Goal: Task Accomplishment & Management: Use online tool/utility

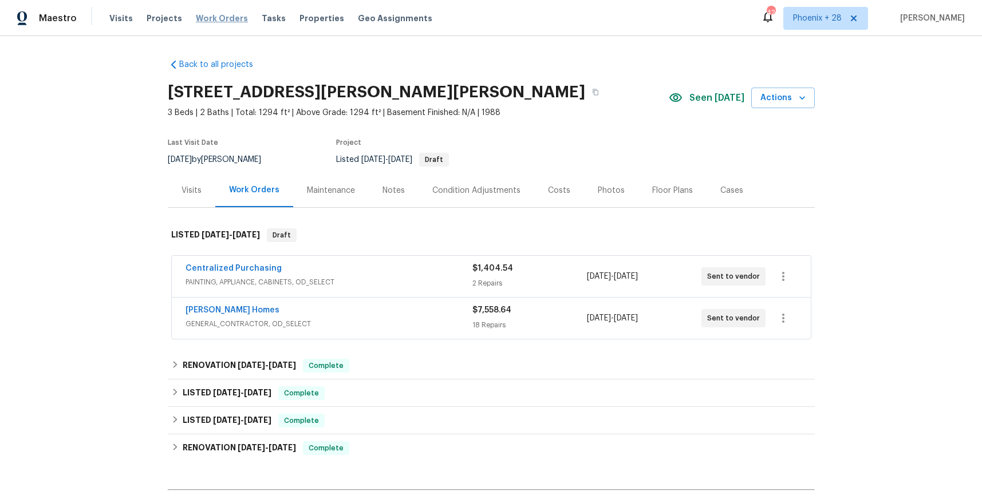
click at [230, 18] on span "Work Orders" at bounding box center [222, 18] width 52 height 11
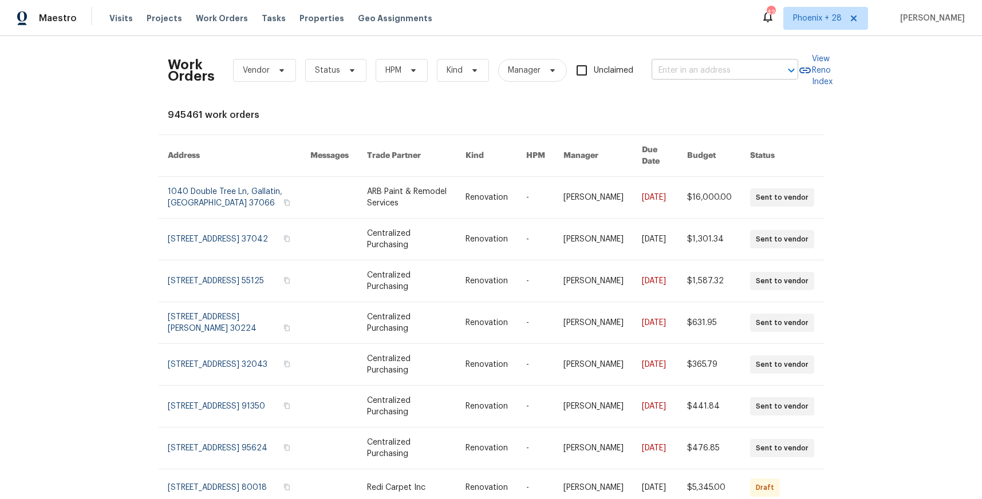
click at [715, 78] on div "Work Orders Vendor Status HPM Kind Manager Unclaimed ​" at bounding box center [483, 70] width 630 height 50
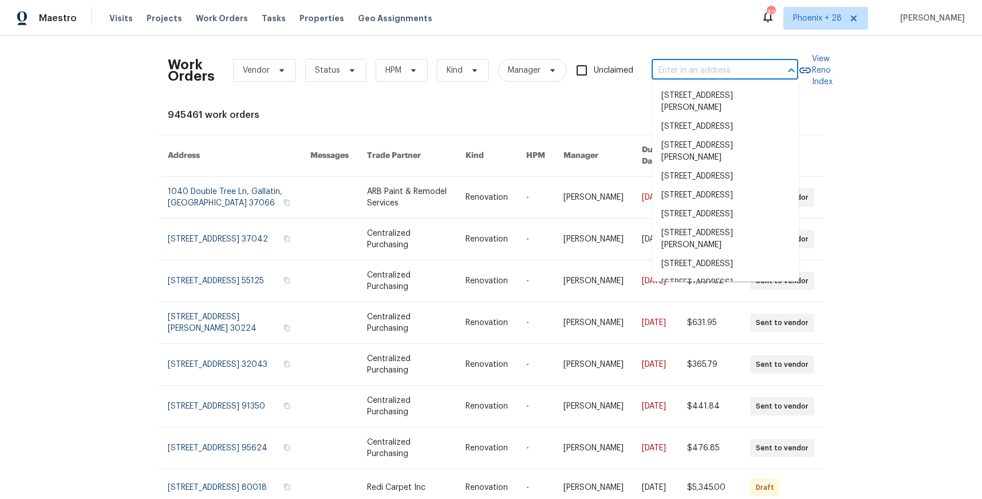
click at [712, 74] on input "text" at bounding box center [708, 71] width 114 height 18
paste input "[GEOGRAPHIC_DATA]"
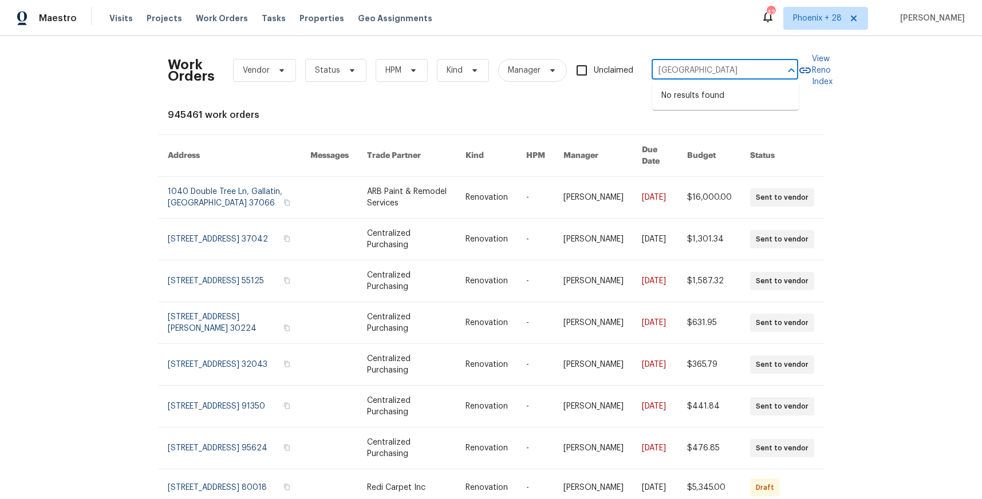
drag, startPoint x: 710, startPoint y: 71, endPoint x: 720, endPoint y: 71, distance: 9.2
click at [720, 71] on input "[GEOGRAPHIC_DATA]" at bounding box center [708, 71] width 114 height 18
type input "922 Park"
click at [742, 143] on li "[STREET_ADDRESS]" at bounding box center [725, 133] width 147 height 19
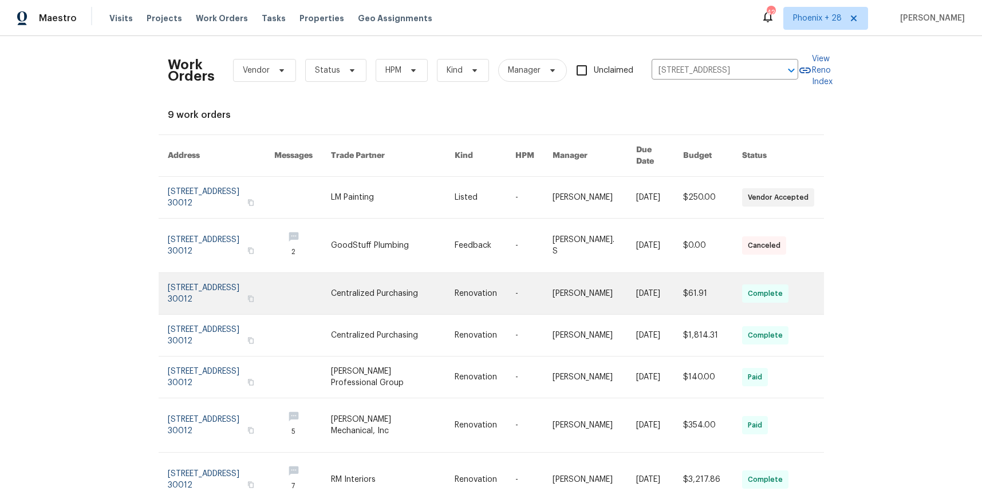
click at [428, 298] on link at bounding box center [393, 293] width 124 height 41
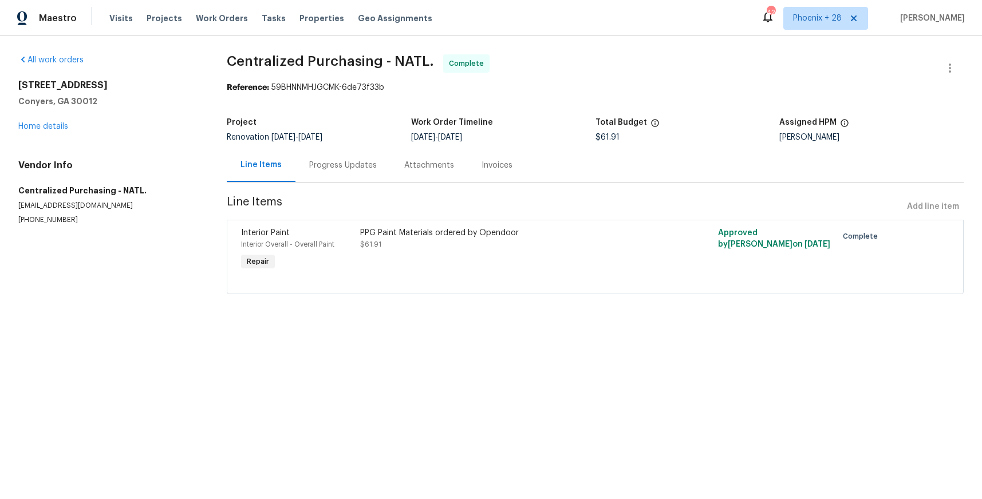
click at [44, 131] on div "[STREET_ADDRESS] Home details" at bounding box center [108, 106] width 181 height 53
click at [44, 129] on link "Home details" at bounding box center [43, 127] width 50 height 8
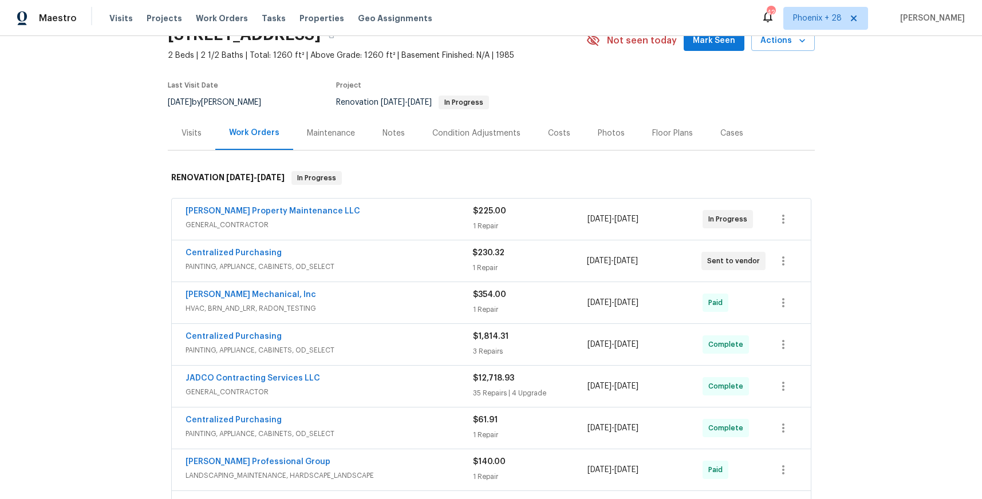
scroll to position [79, 0]
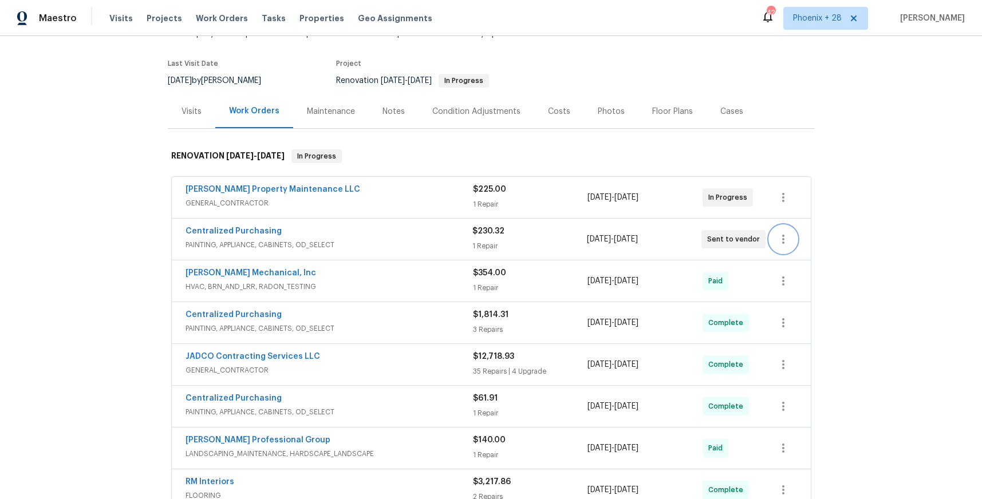
click at [788, 238] on icon "button" at bounding box center [783, 239] width 14 height 14
click at [796, 291] on li "Delete" at bounding box center [831, 296] width 124 height 19
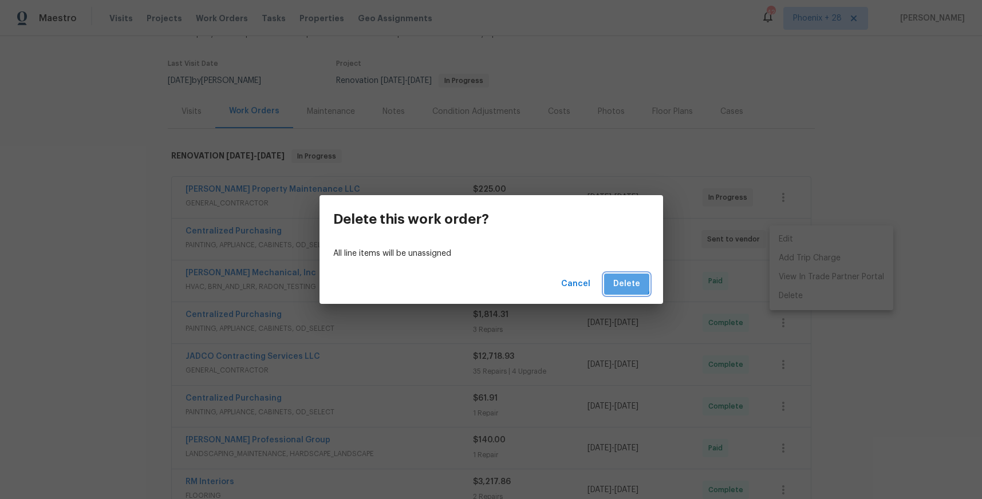
click at [625, 282] on span "Delete" at bounding box center [626, 284] width 27 height 14
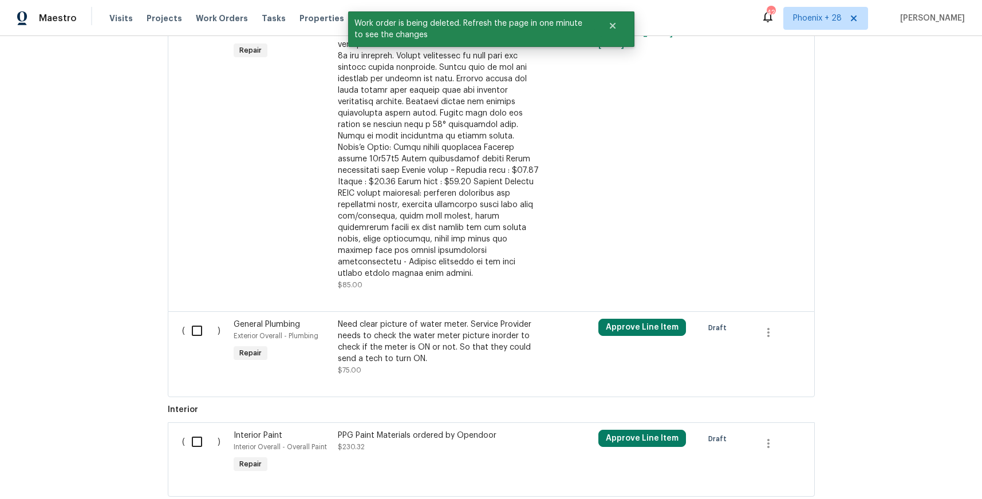
scroll to position [800, 0]
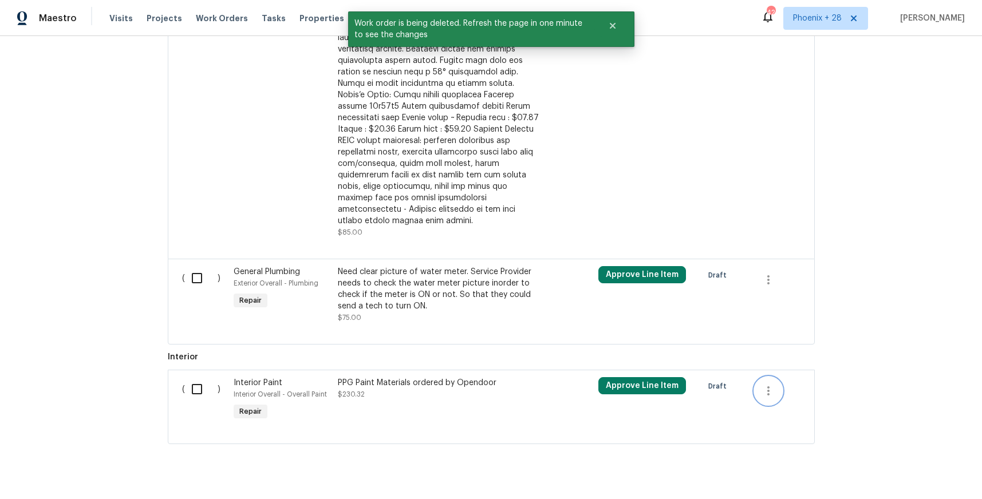
click at [772, 384] on icon "button" at bounding box center [768, 391] width 14 height 14
click at [772, 366] on li "Cancel" at bounding box center [777, 367] width 44 height 19
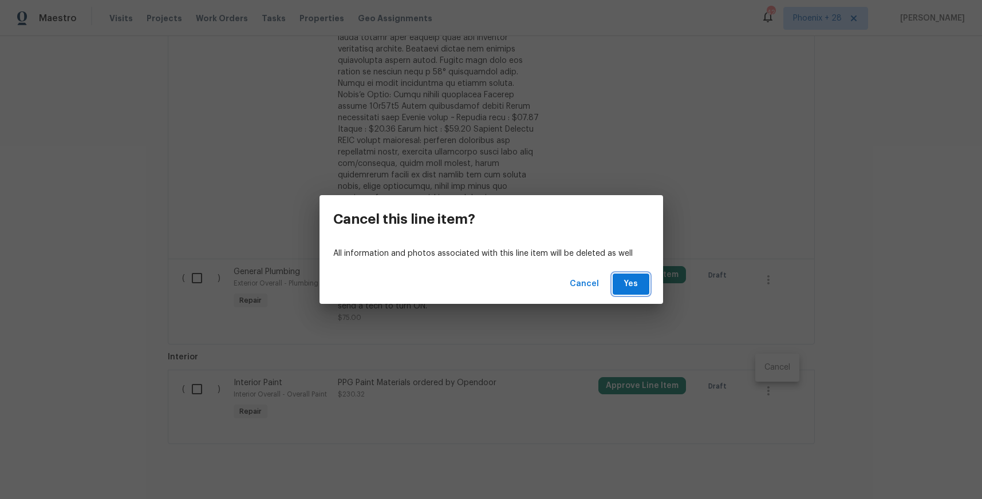
click at [622, 285] on span "Yes" at bounding box center [631, 284] width 18 height 14
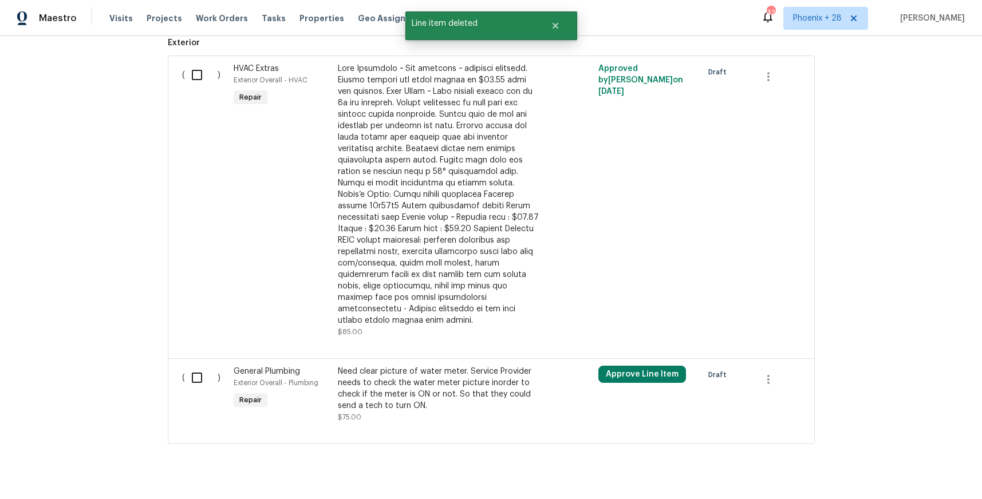
scroll to position [0, 0]
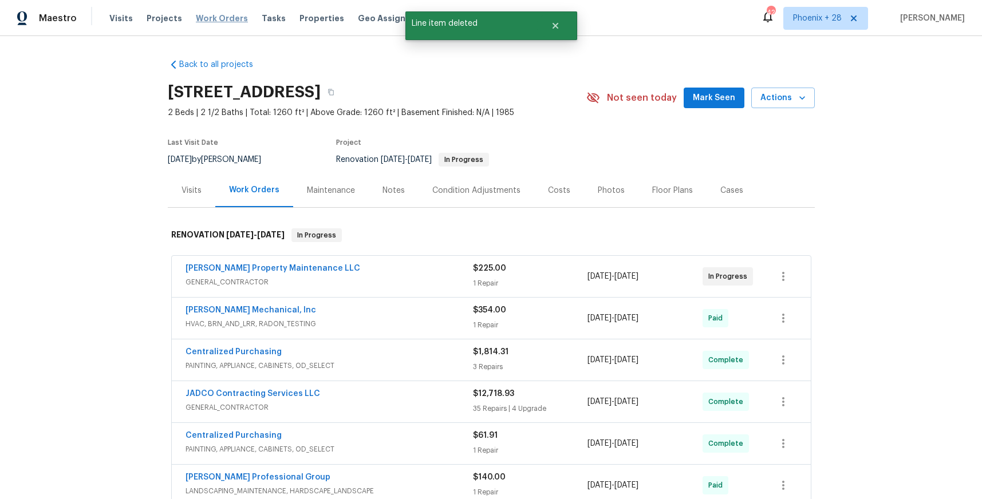
click at [228, 22] on span "Work Orders" at bounding box center [222, 18] width 52 height 11
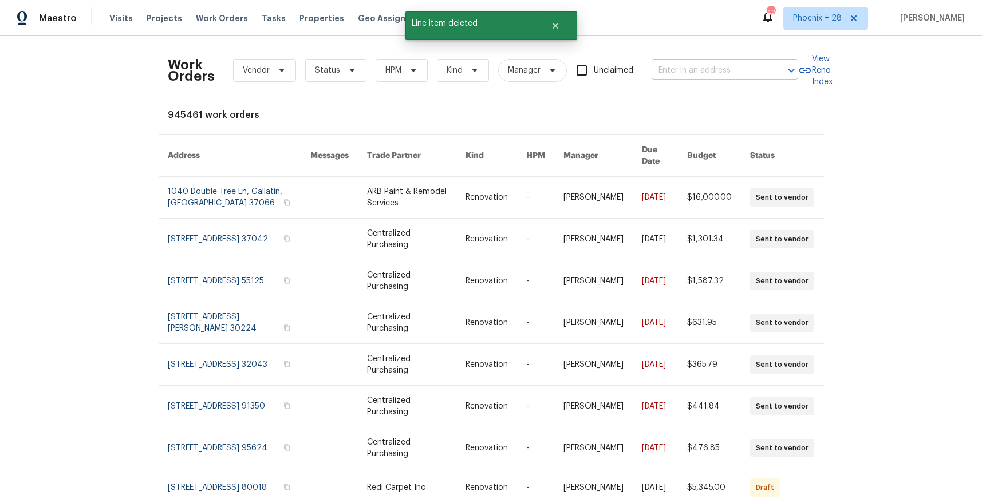
click at [700, 72] on input "text" at bounding box center [708, 71] width 114 height 18
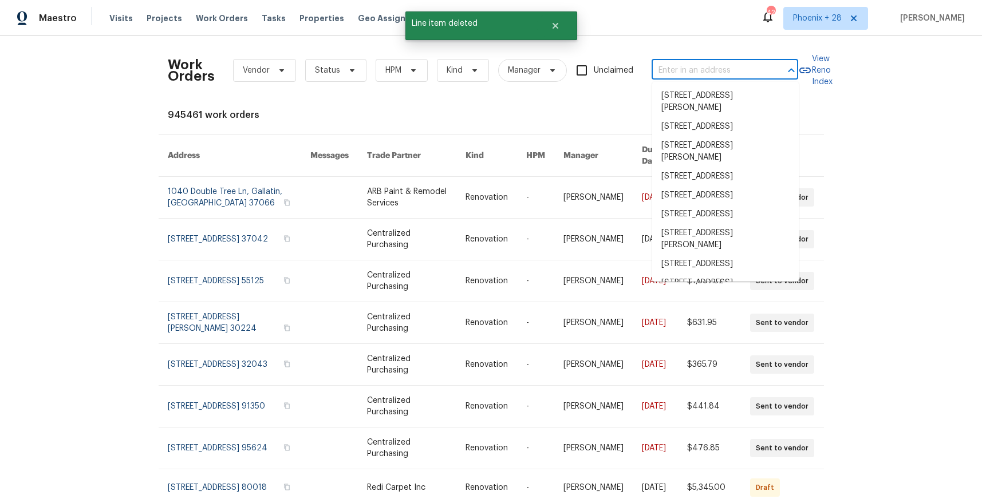
paste input "[STREET_ADDRESS]"
type input "[STREET_ADDRESS]"
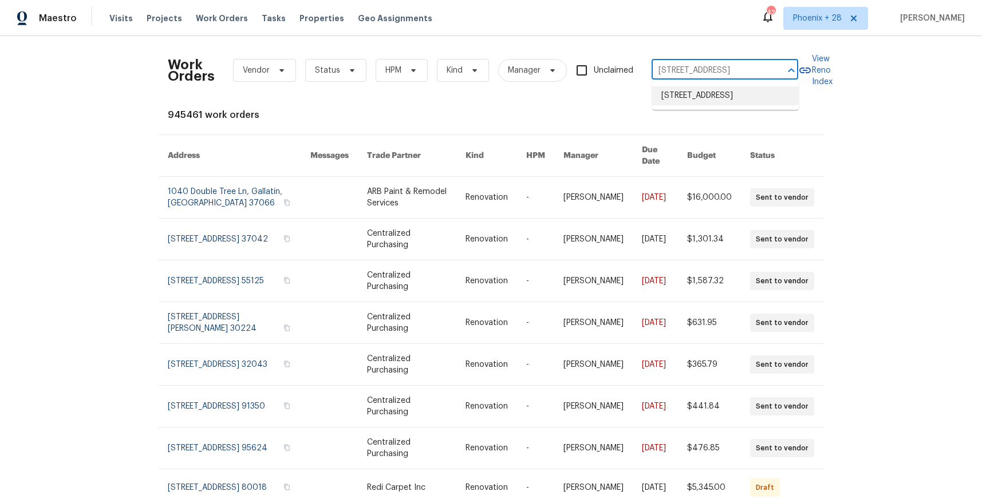
click at [702, 89] on li "[STREET_ADDRESS]" at bounding box center [725, 95] width 147 height 19
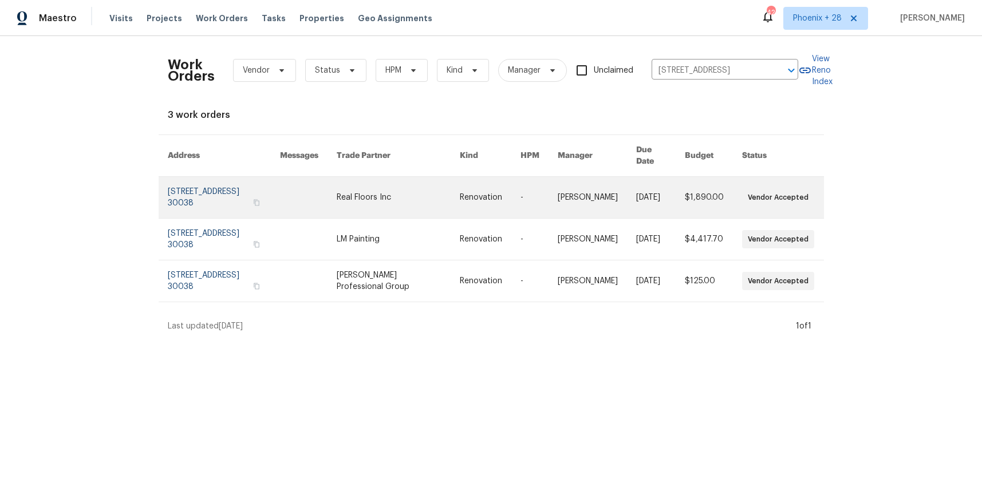
click at [403, 202] on link at bounding box center [398, 197] width 123 height 41
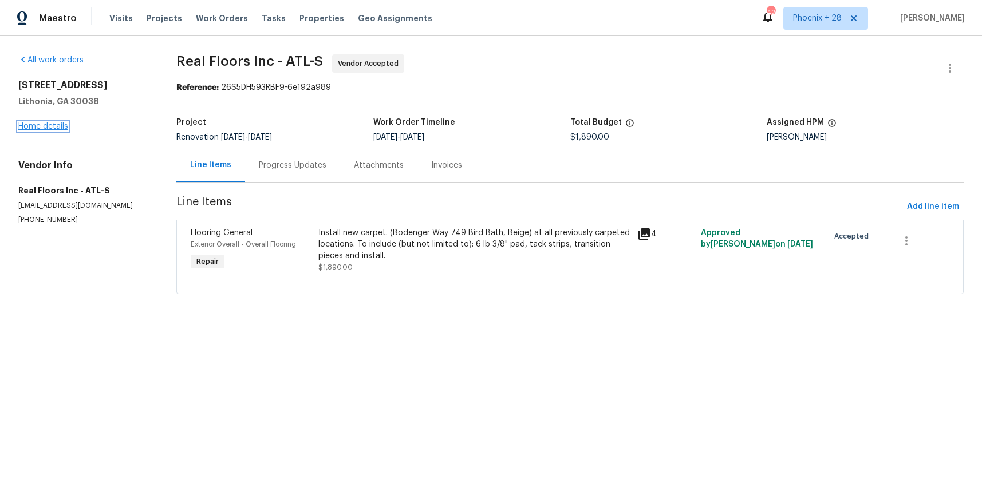
click at [35, 123] on link "Home details" at bounding box center [43, 127] width 50 height 8
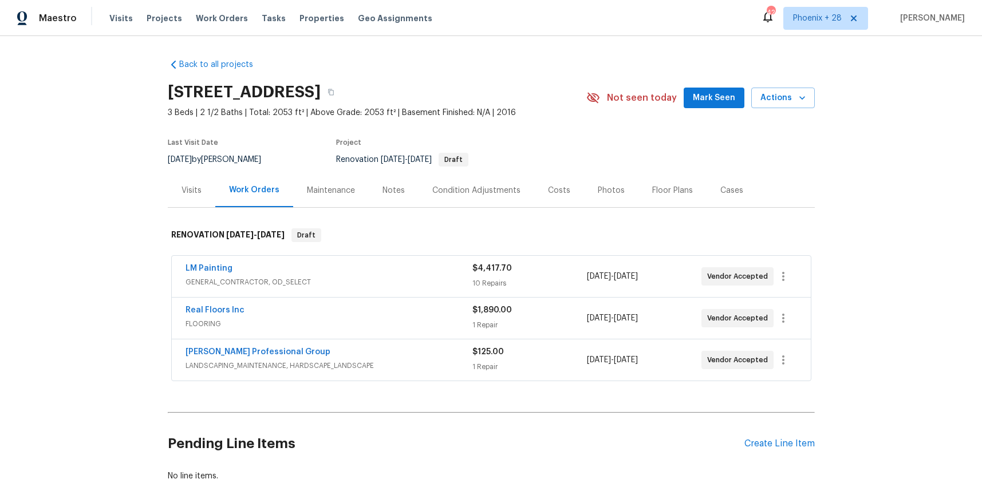
scroll to position [61, 0]
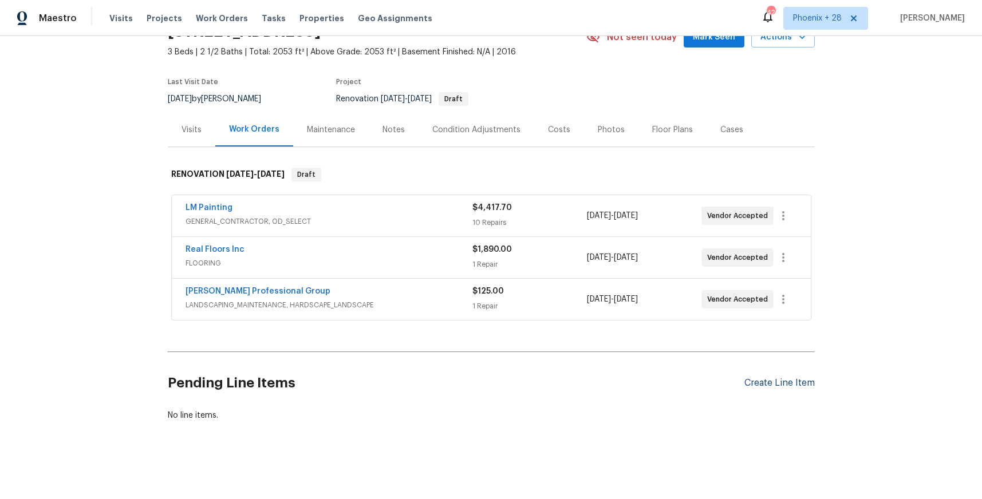
click at [779, 380] on div "Create Line Item" at bounding box center [779, 383] width 70 height 11
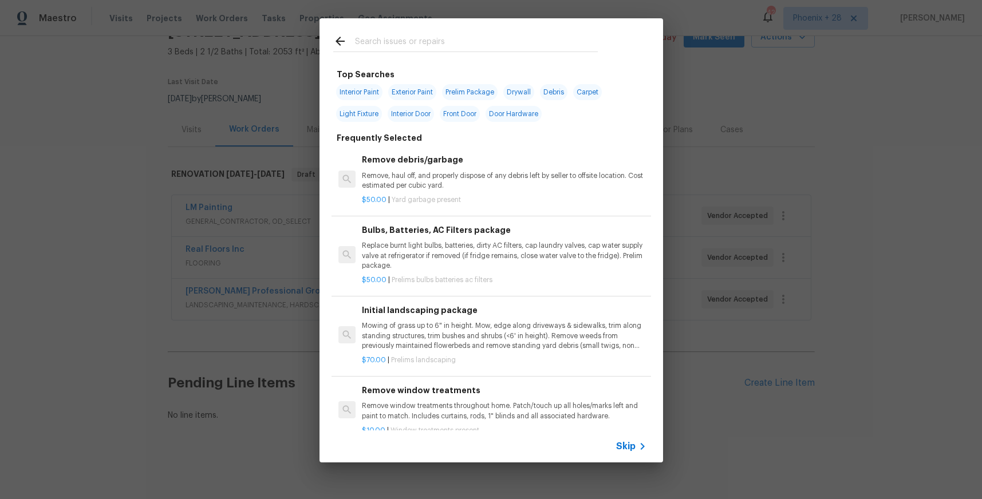
click at [546, 48] on input "text" at bounding box center [476, 42] width 243 height 17
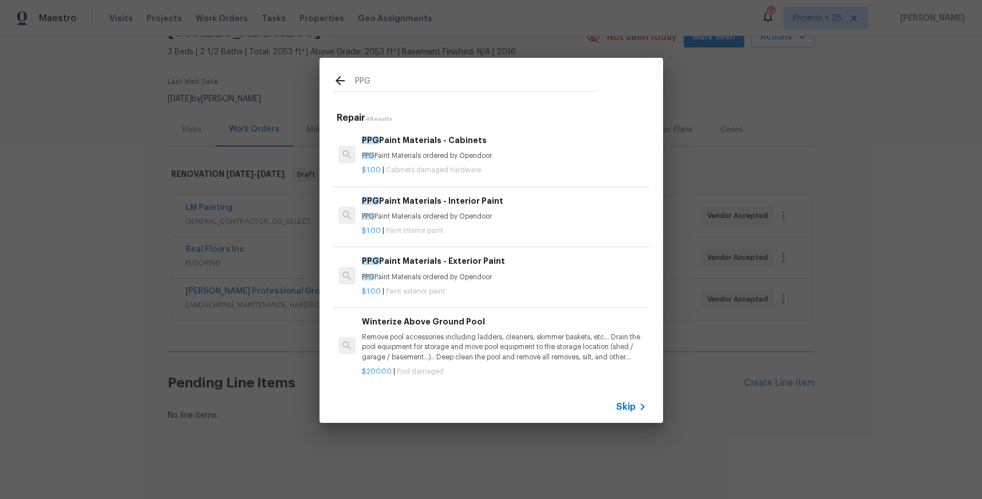
type input "PPG"
click at [556, 227] on p "$1.00 | Paint interior paint" at bounding box center [504, 231] width 284 height 10
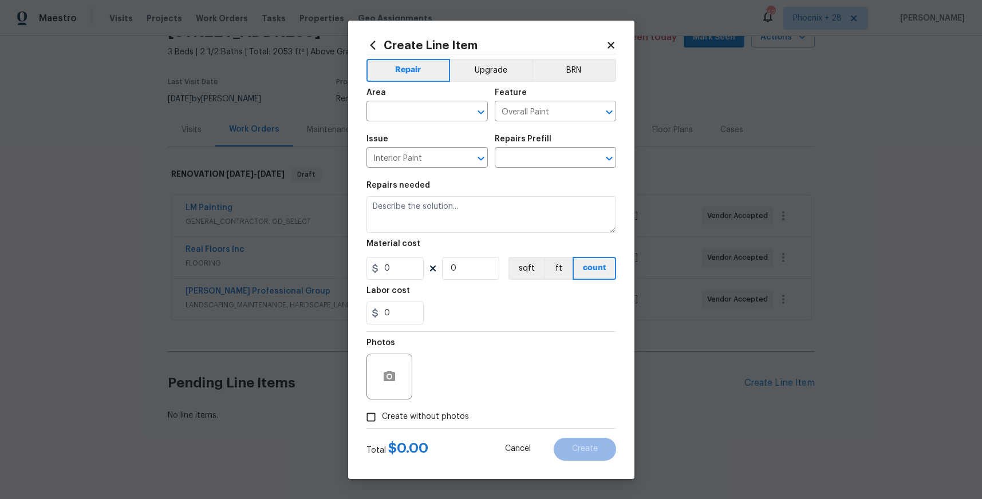
type input "PPG Paint Materials - Interior Paint $1.00"
type textarea "PPG Paint Materials ordered by Opendoor"
type input "1"
drag, startPoint x: 411, startPoint y: 273, endPoint x: 364, endPoint y: 267, distance: 47.8
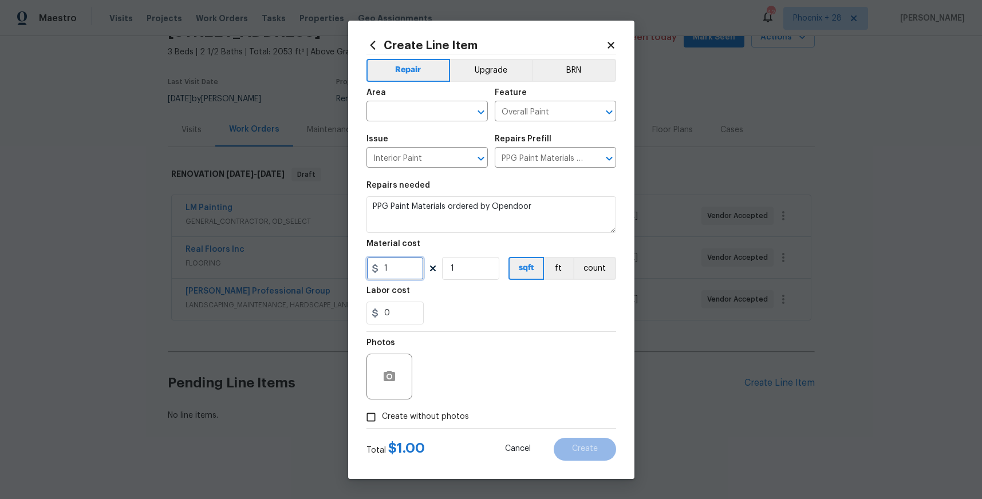
click at [364, 267] on div "Create Line Item Repair Upgrade BRN Area ​ Feature Overall Paint ​ Issue Interi…" at bounding box center [491, 250] width 286 height 459
type input "350.71"
click at [401, 108] on input "text" at bounding box center [410, 113] width 89 height 18
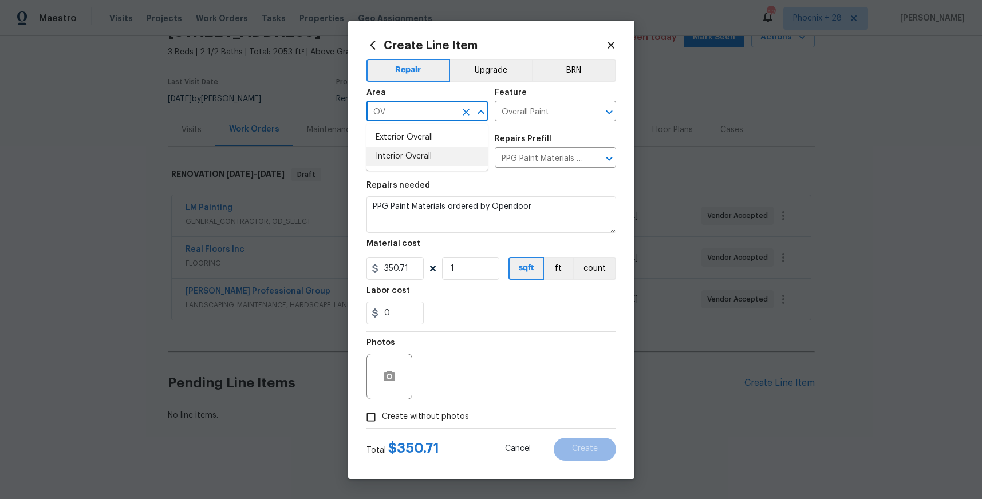
drag, startPoint x: 398, startPoint y: 160, endPoint x: 411, endPoint y: 208, distance: 49.7
click at [398, 160] on li "Interior Overall" at bounding box center [426, 156] width 121 height 19
type input "Interior Overall"
click at [449, 411] on span "Create without photos" at bounding box center [425, 417] width 87 height 12
click at [382, 410] on input "Create without photos" at bounding box center [371, 417] width 22 height 22
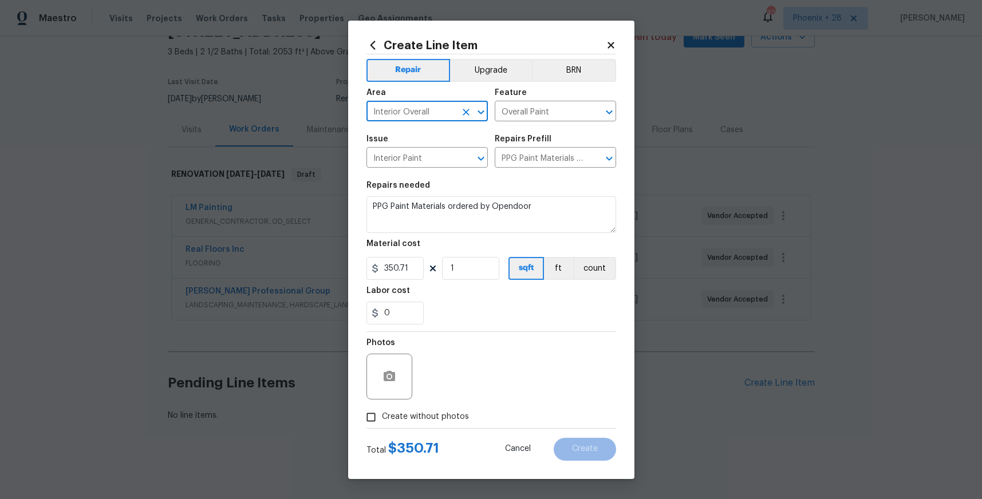
checkbox input "true"
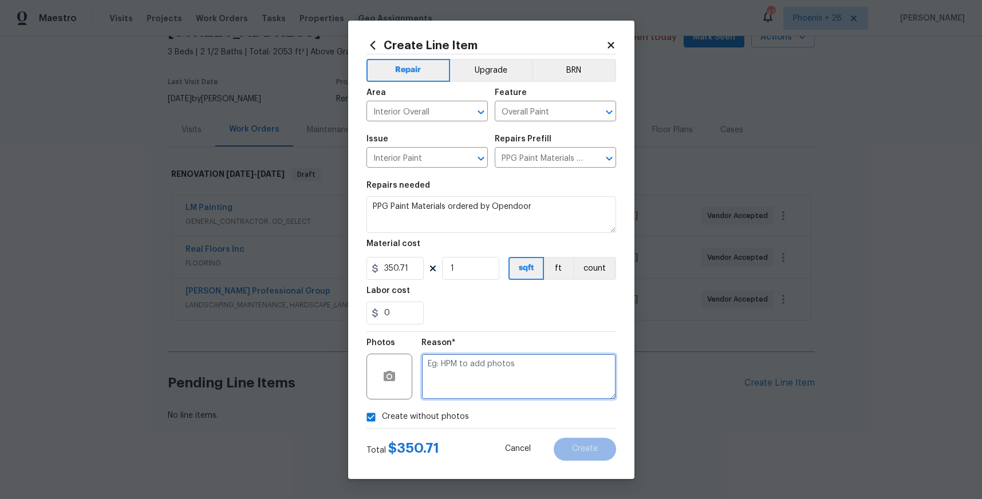
drag, startPoint x: 450, startPoint y: 408, endPoint x: 464, endPoint y: 390, distance: 23.2
click at [464, 390] on textarea at bounding box center [518, 377] width 195 height 46
type textarea "NA"
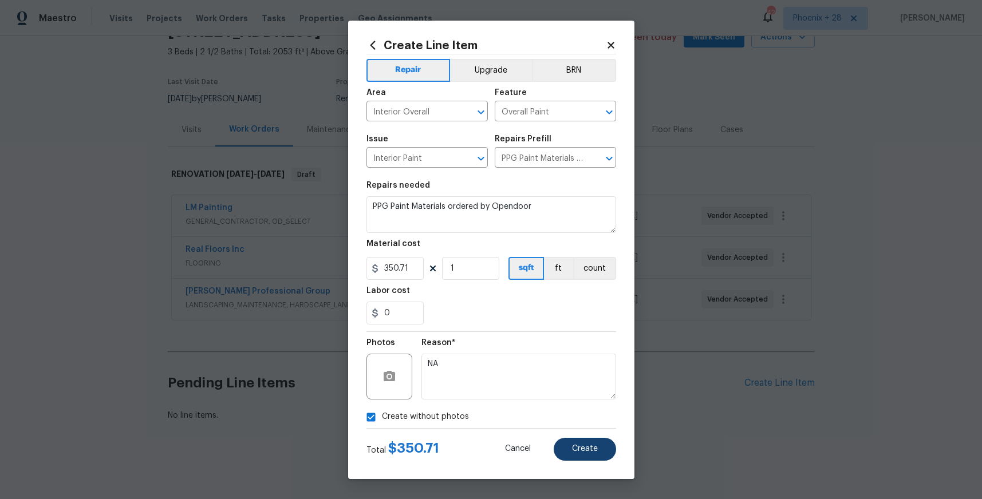
click at [606, 438] on div "Cancel Create" at bounding box center [551, 449] width 129 height 23
click at [597, 445] on span "Create" at bounding box center [585, 449] width 26 height 9
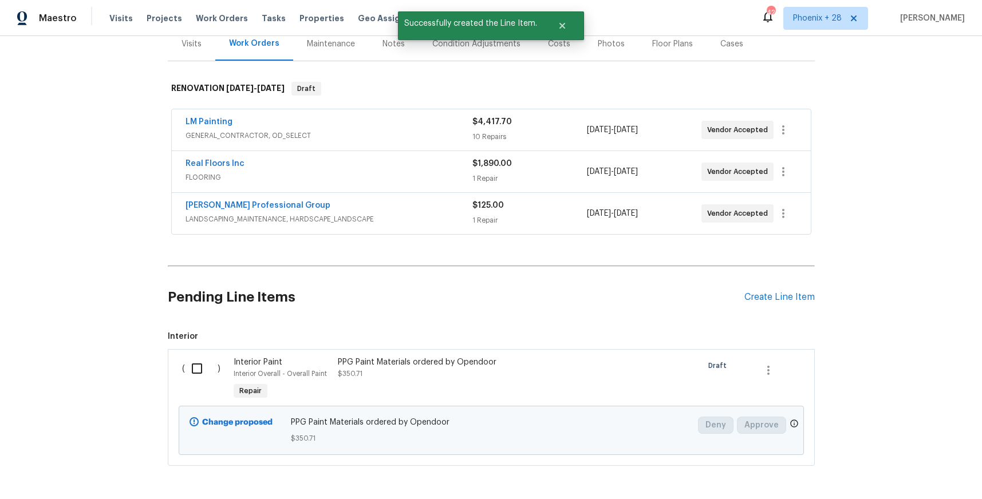
scroll to position [191, 0]
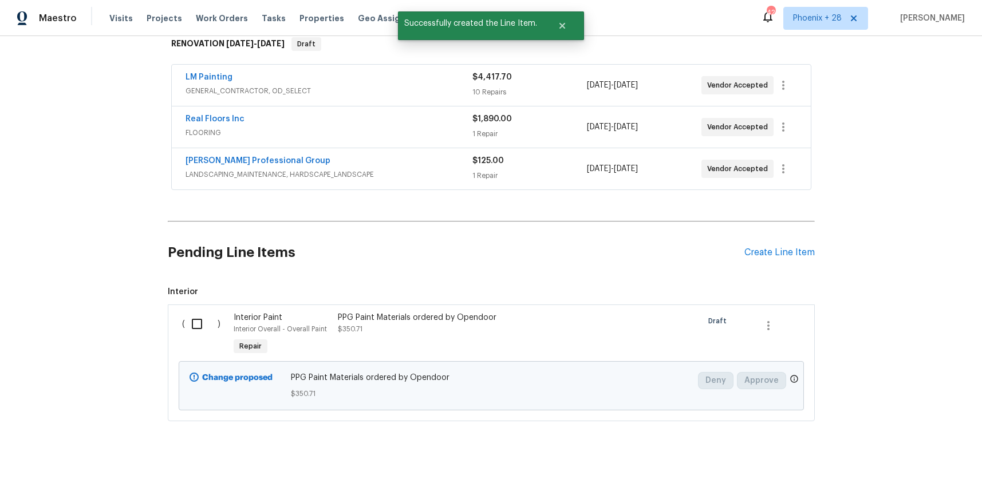
drag, startPoint x: 185, startPoint y: 288, endPoint x: 189, endPoint y: 320, distance: 32.2
click at [185, 295] on span "Interior" at bounding box center [491, 291] width 647 height 11
click at [194, 328] on input "checkbox" at bounding box center [201, 324] width 33 height 24
checkbox input "true"
click at [898, 464] on span "Create Work Order" at bounding box center [916, 471] width 76 height 14
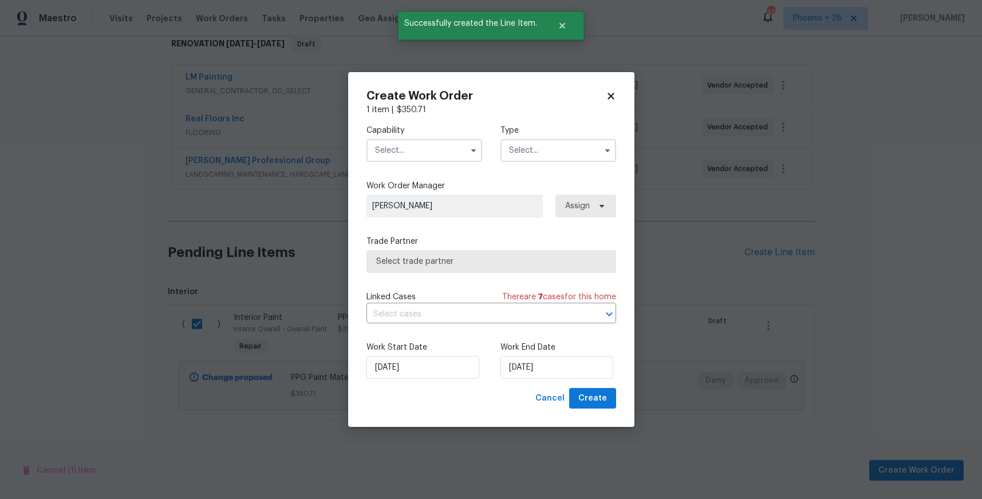
click at [432, 157] on input "text" at bounding box center [424, 150] width 116 height 23
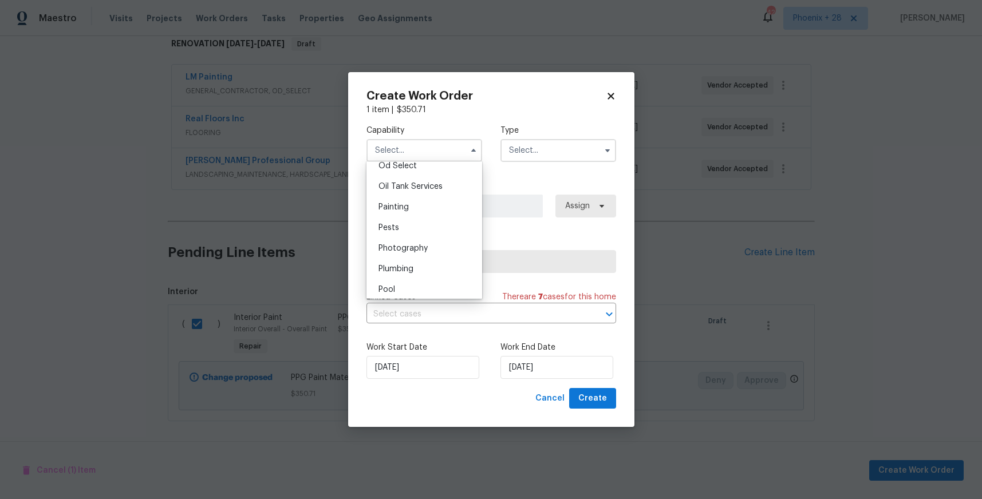
scroll to position [934, 0]
click at [443, 218] on div "Pests" at bounding box center [424, 223] width 110 height 21
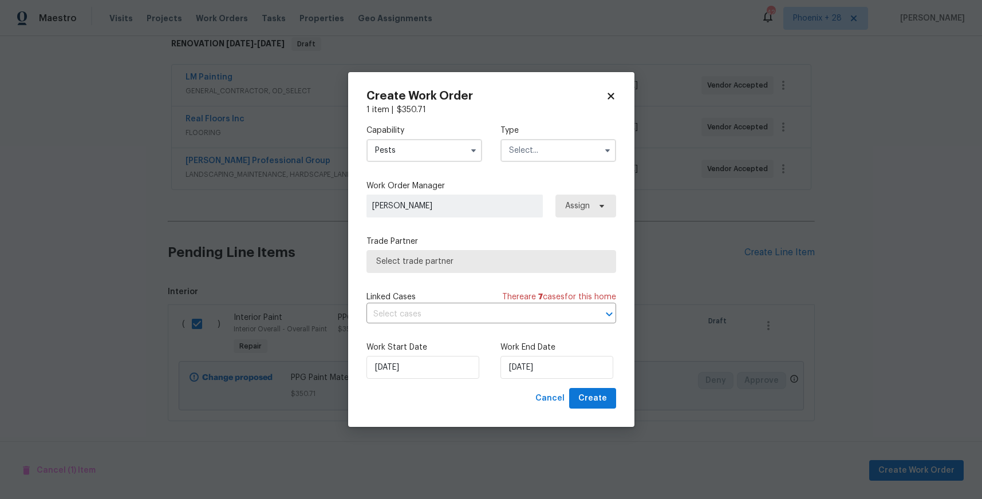
click at [420, 180] on label "Work Order Manager" at bounding box center [491, 185] width 250 height 11
drag, startPoint x: 412, startPoint y: 147, endPoint x: 414, endPoint y: 153, distance: 7.1
click at [414, 153] on input "Pests" at bounding box center [424, 150] width 116 height 23
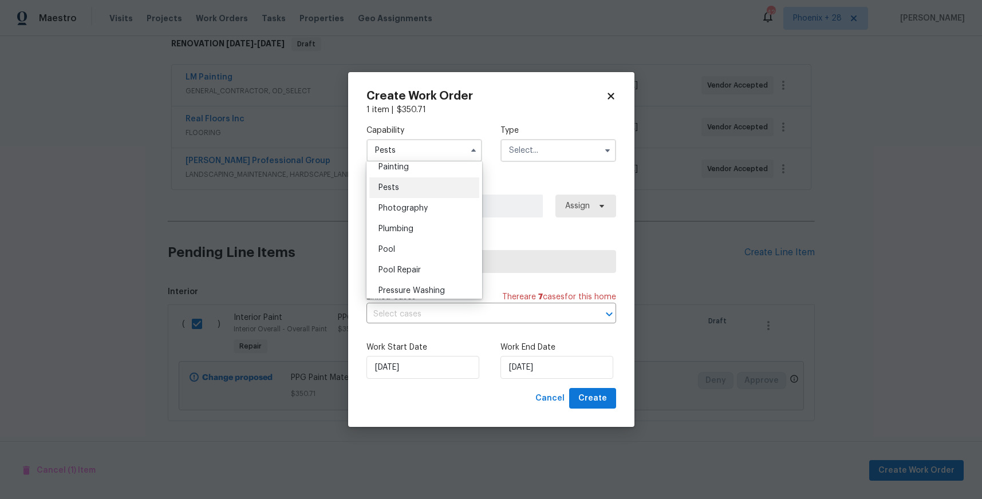
scroll to position [944, 0]
click at [417, 184] on div "Painting" at bounding box center [424, 192] width 110 height 21
type input "Painting"
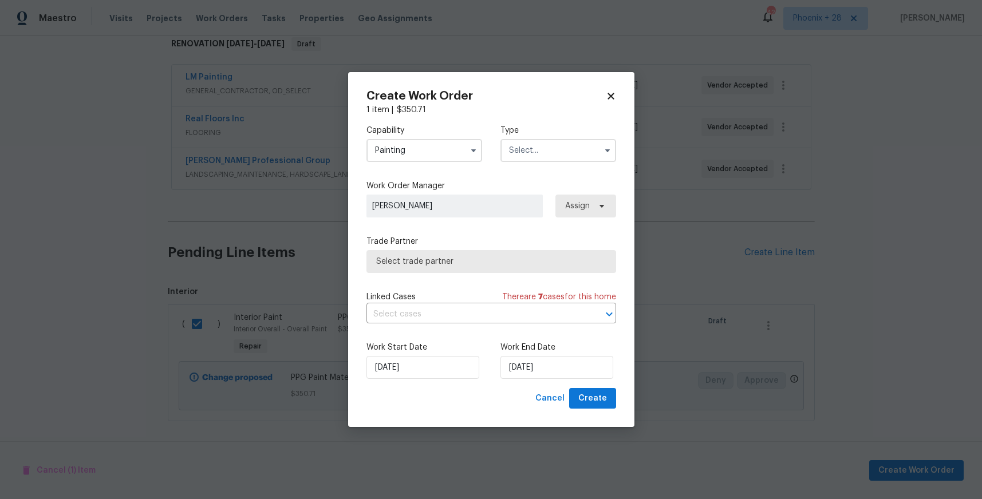
drag, startPoint x: 558, startPoint y: 130, endPoint x: 559, endPoint y: 165, distance: 35.5
click at [559, 133] on label "Type" at bounding box center [558, 130] width 116 height 11
click at [557, 156] on input "text" at bounding box center [558, 150] width 116 height 23
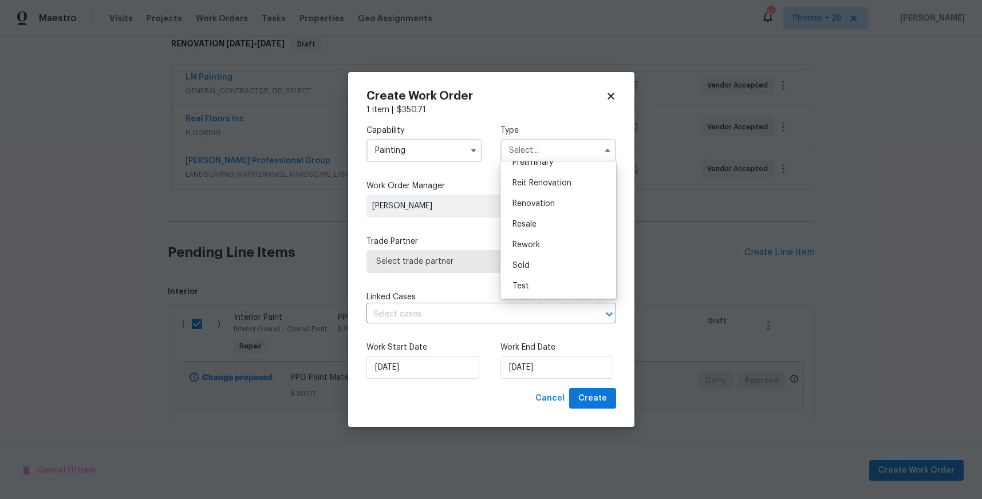
scroll to position [260, 0]
click at [550, 203] on span "Renovation" at bounding box center [533, 203] width 42 height 8
type input "Renovation"
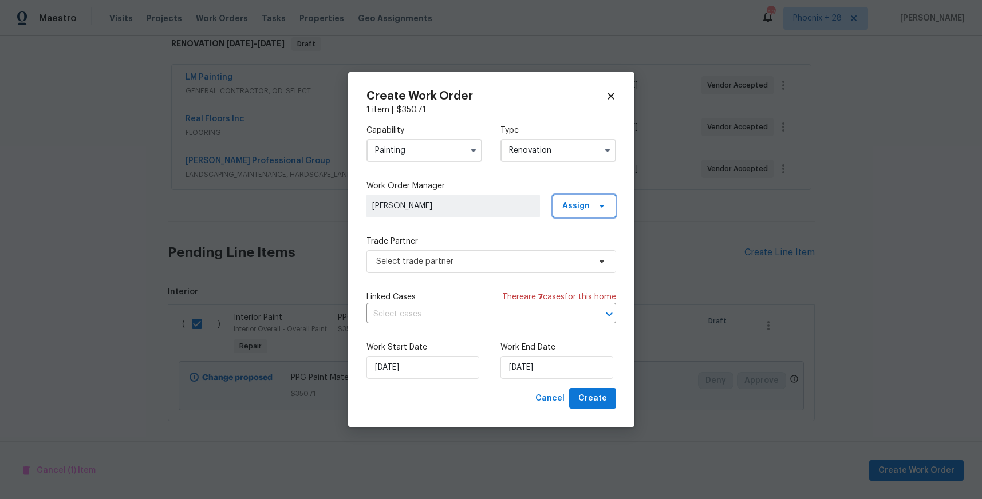
drag, startPoint x: 571, startPoint y: 204, endPoint x: 575, endPoint y: 224, distance: 20.6
click at [571, 204] on span "Assign" at bounding box center [575, 205] width 27 height 11
click at [578, 248] on div "Assign to me" at bounding box center [586, 253] width 50 height 11
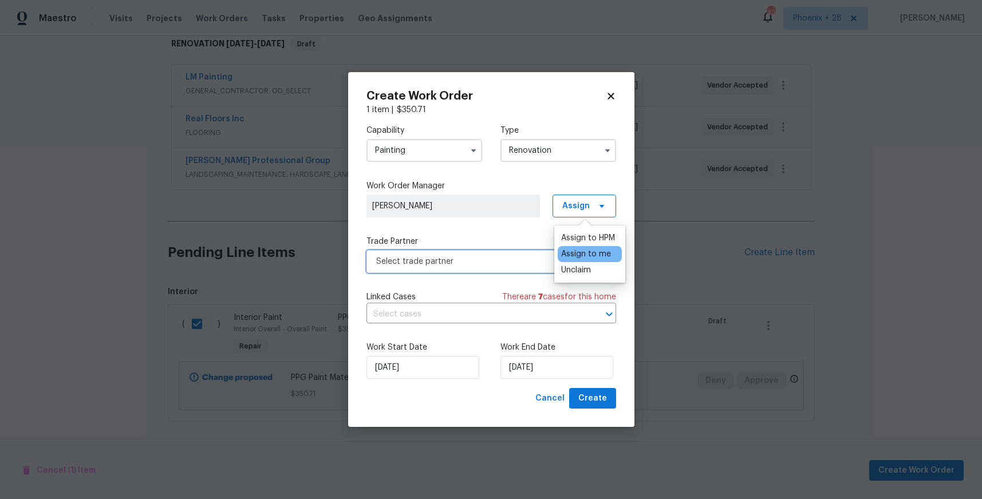
click at [506, 259] on span "Select trade partner" at bounding box center [483, 261] width 214 height 11
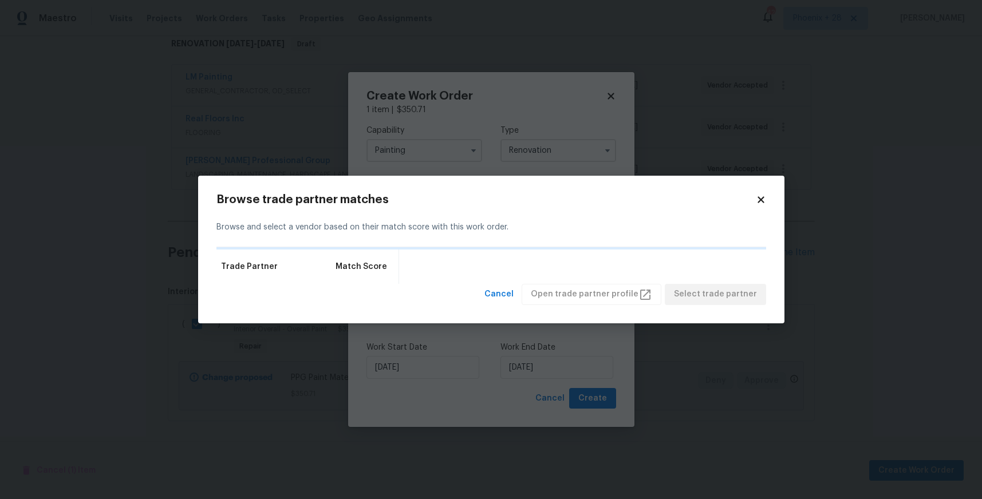
click at [770, 200] on div "Browse trade partner matches Browse and select a vendor based on their match sc…" at bounding box center [491, 250] width 586 height 148
click at [766, 200] on div "Browse trade partner matches Browse and select a vendor based on their match sc…" at bounding box center [491, 250] width 586 height 148
click at [765, 200] on div "Browse trade partner matches Browse and select a vendor based on their match sc…" at bounding box center [491, 250] width 586 height 148
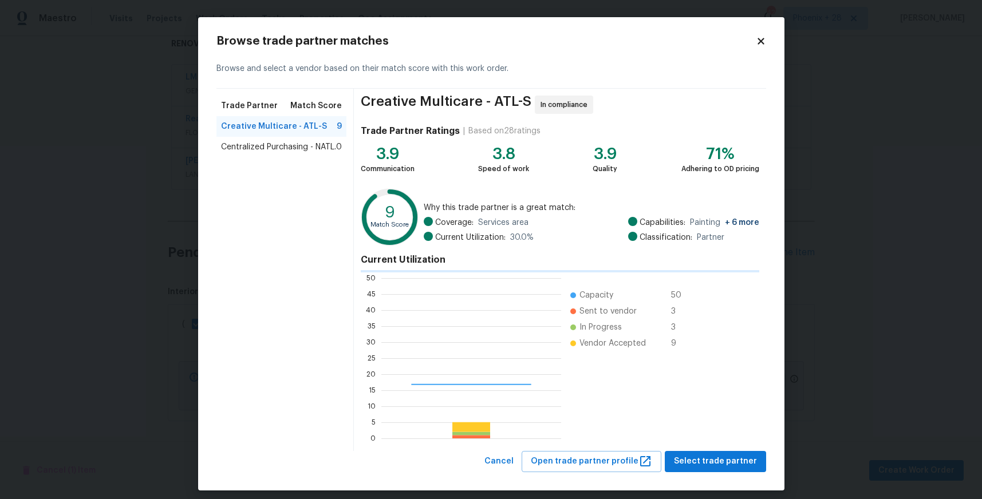
click at [764, 199] on div "Creative Multicare - ATL-S In compliance Trade Partner Ratings | Based on 28 ra…" at bounding box center [560, 270] width 412 height 362
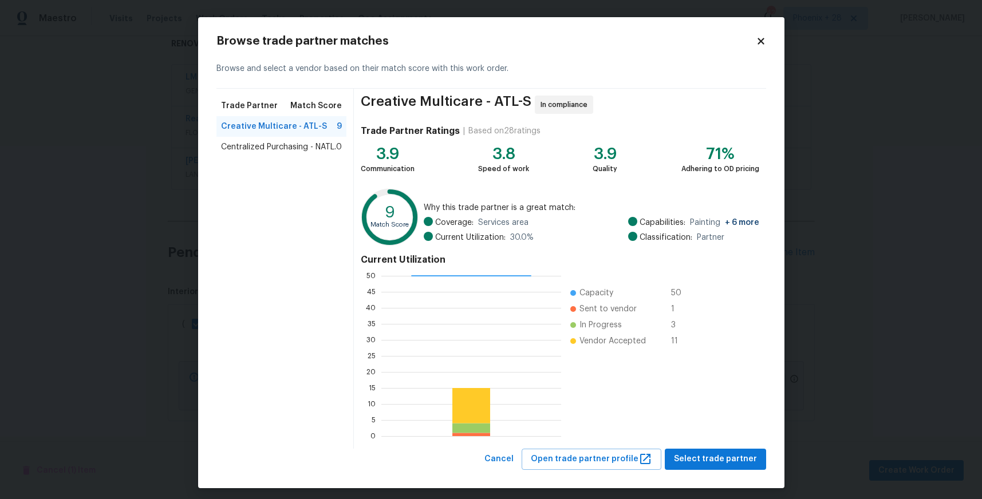
click at [283, 151] on span "Centralized Purchasing - NATL." at bounding box center [278, 146] width 115 height 11
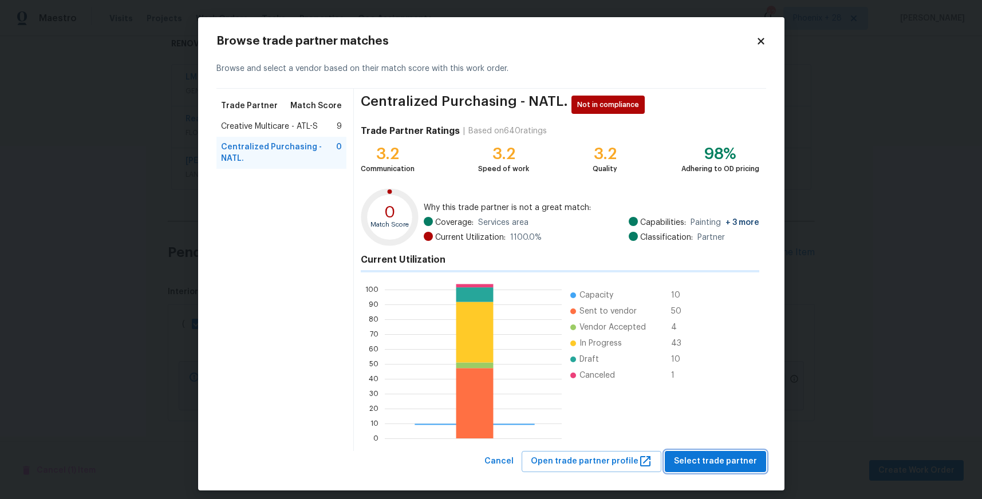
click at [681, 463] on span "Select trade partner" at bounding box center [715, 462] width 83 height 14
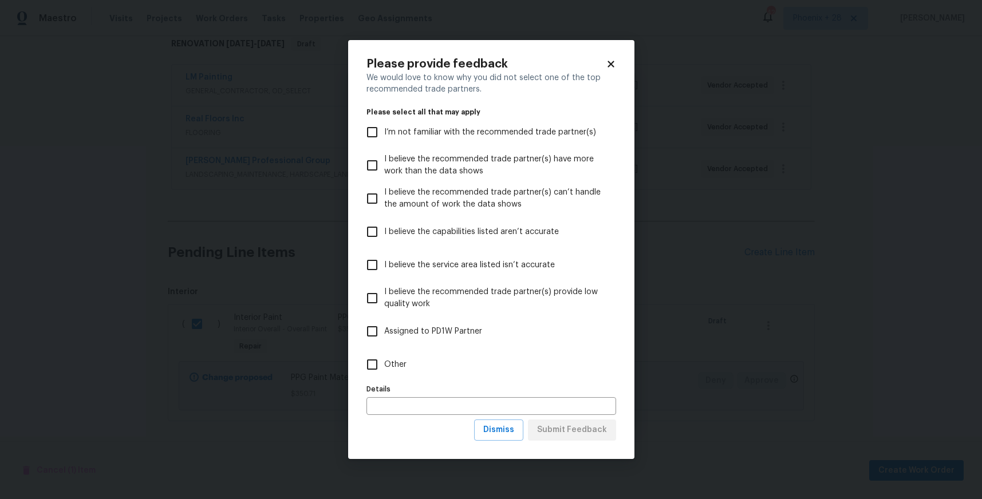
click at [456, 368] on label "Other" at bounding box center [483, 364] width 247 height 33
click at [384, 368] on input "Other" at bounding box center [372, 365] width 24 height 24
checkbox input "true"
click at [557, 417] on div "We would love to know why you did not select one of the top recommended trade p…" at bounding box center [491, 246] width 250 height 348
click at [562, 431] on span "Submit Feedback" at bounding box center [572, 430] width 70 height 14
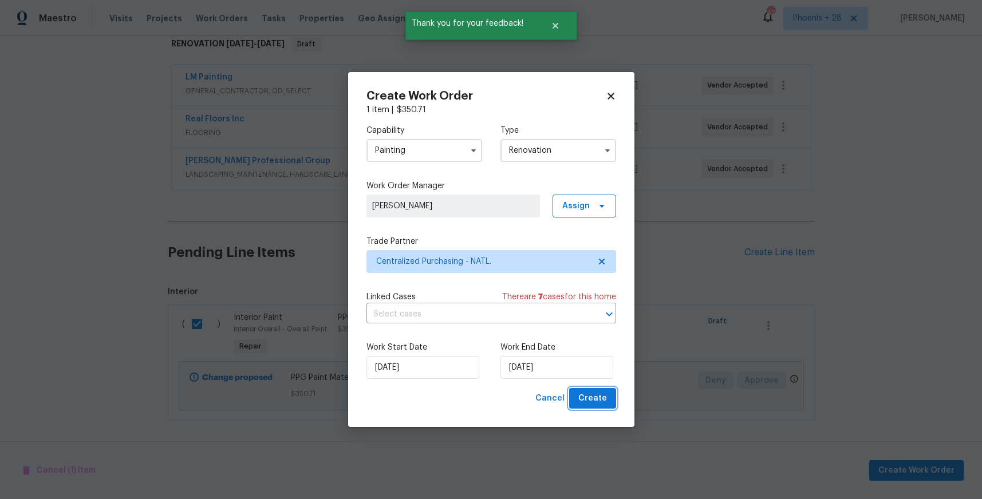
click at [591, 401] on span "Create" at bounding box center [592, 399] width 29 height 14
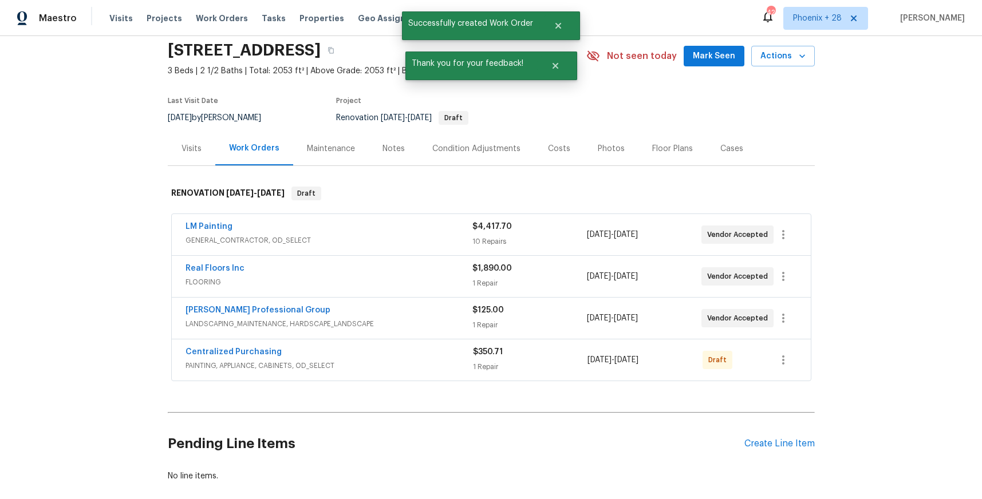
scroll to position [35, 0]
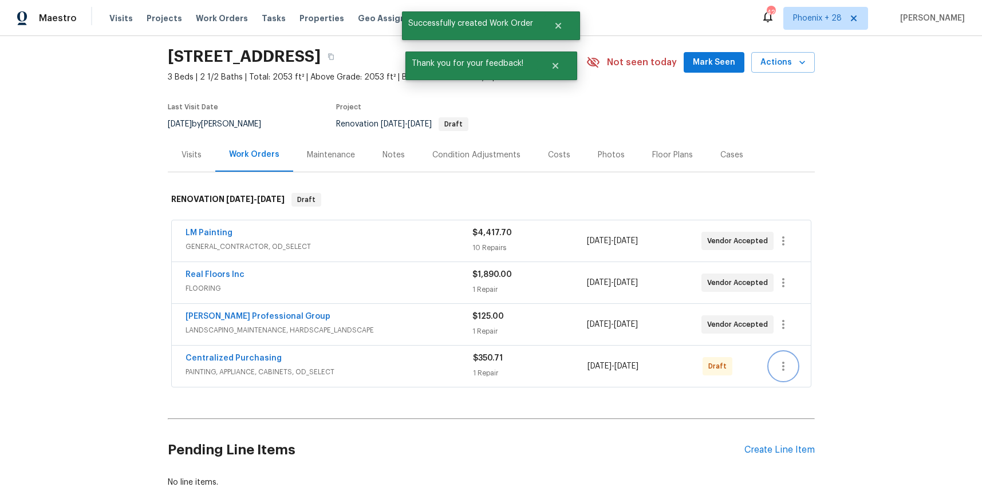
click at [778, 368] on icon "button" at bounding box center [783, 367] width 14 height 14
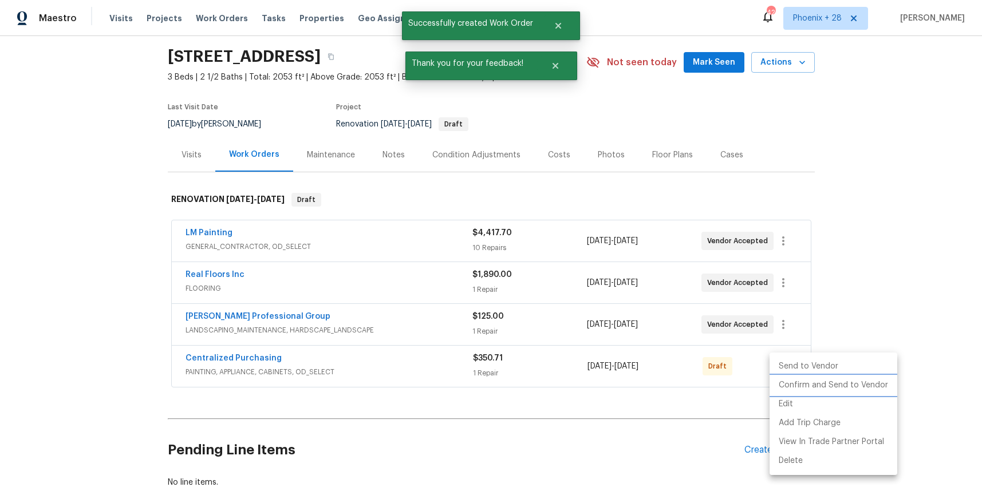
click at [788, 380] on li "Confirm and Send to Vendor" at bounding box center [833, 385] width 128 height 19
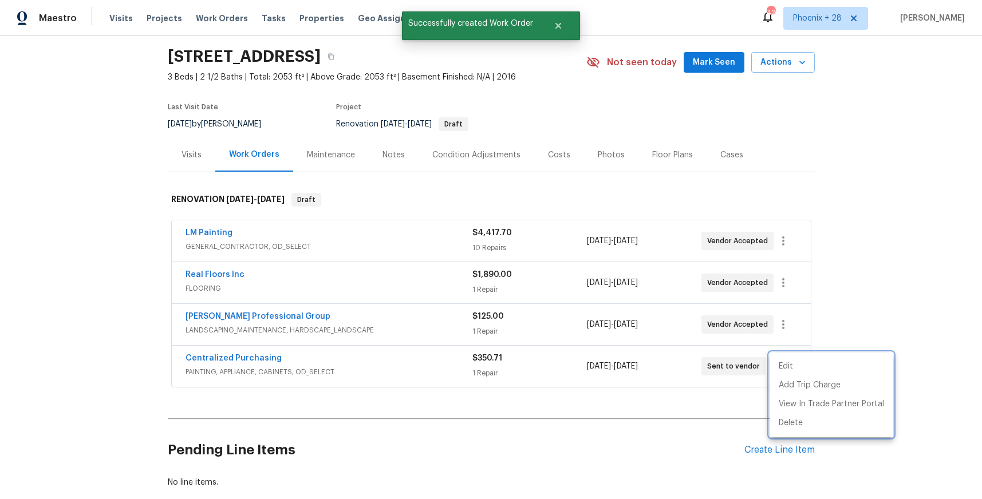
drag, startPoint x: 346, startPoint y: 365, endPoint x: 314, endPoint y: 362, distance: 32.2
click at [341, 365] on div at bounding box center [491, 249] width 982 height 499
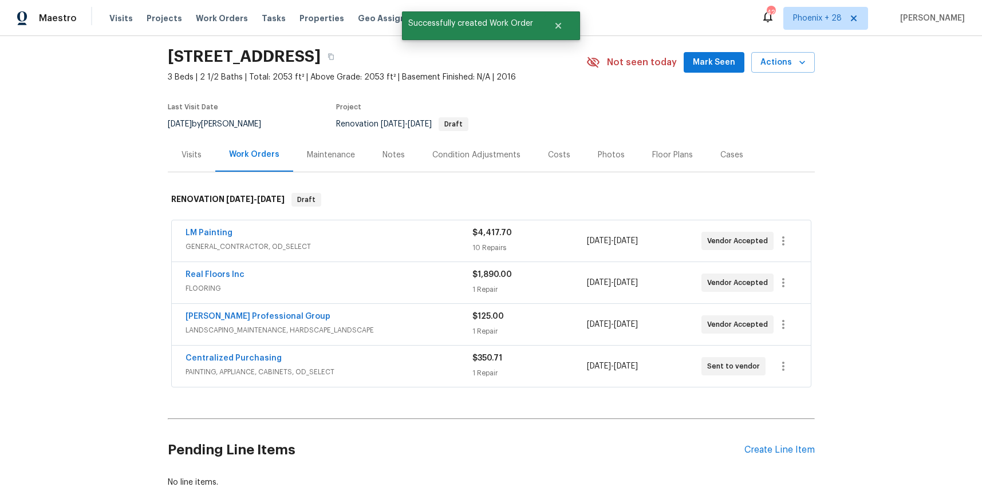
click at [275, 358] on div "Centralized Purchasing" at bounding box center [328, 360] width 287 height 14
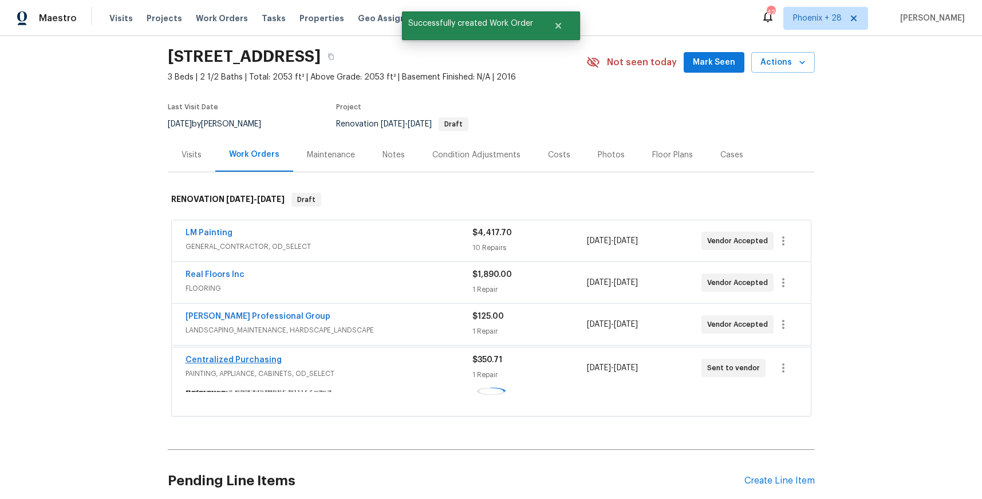
scroll to position [36, 0]
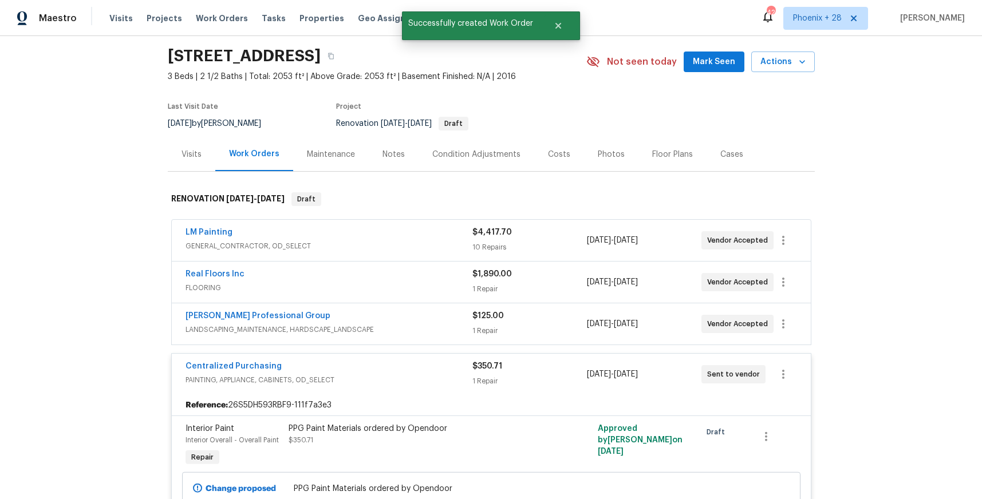
click at [269, 360] on div "Centralized Purchasing PAINTING, APPLIANCE, CABINETS, OD_SELECT $350.71 1 Repai…" at bounding box center [491, 374] width 639 height 41
click at [268, 363] on link "Centralized Purchasing" at bounding box center [233, 366] width 96 height 8
